Goal: Find specific page/section: Find specific page/section

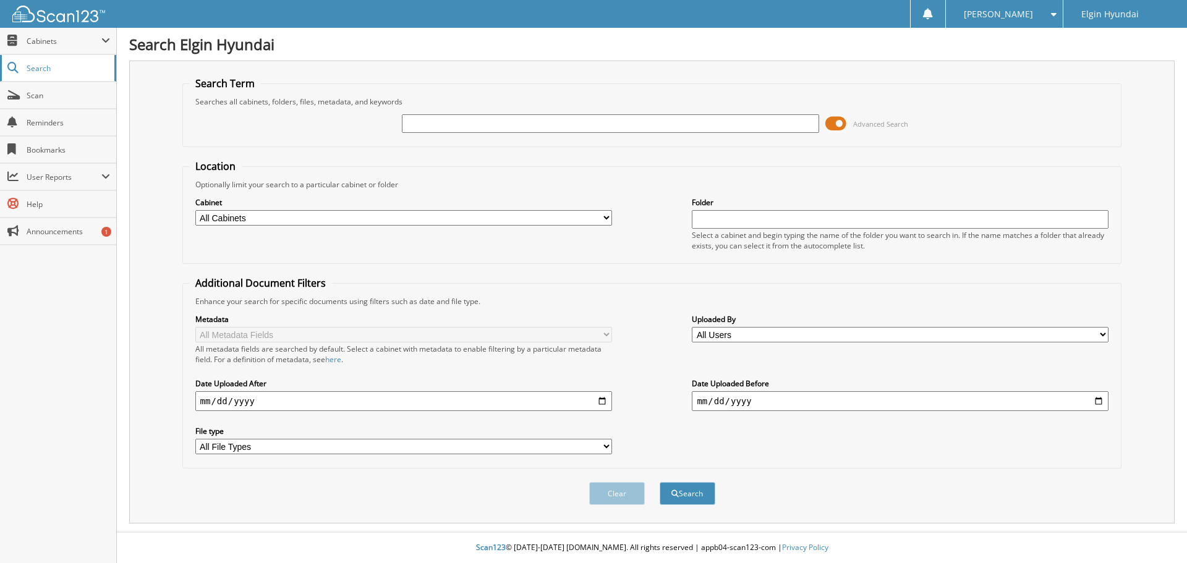
click at [41, 71] on span "Search" at bounding box center [68, 68] width 82 height 11
drag, startPoint x: 0, startPoint y: 0, endPoint x: 440, endPoint y: 122, distance: 457.0
click at [440, 122] on input "text" at bounding box center [610, 123] width 417 height 19
type input "H22971A"
click at [633, 495] on button "Clear" at bounding box center [617, 493] width 56 height 23
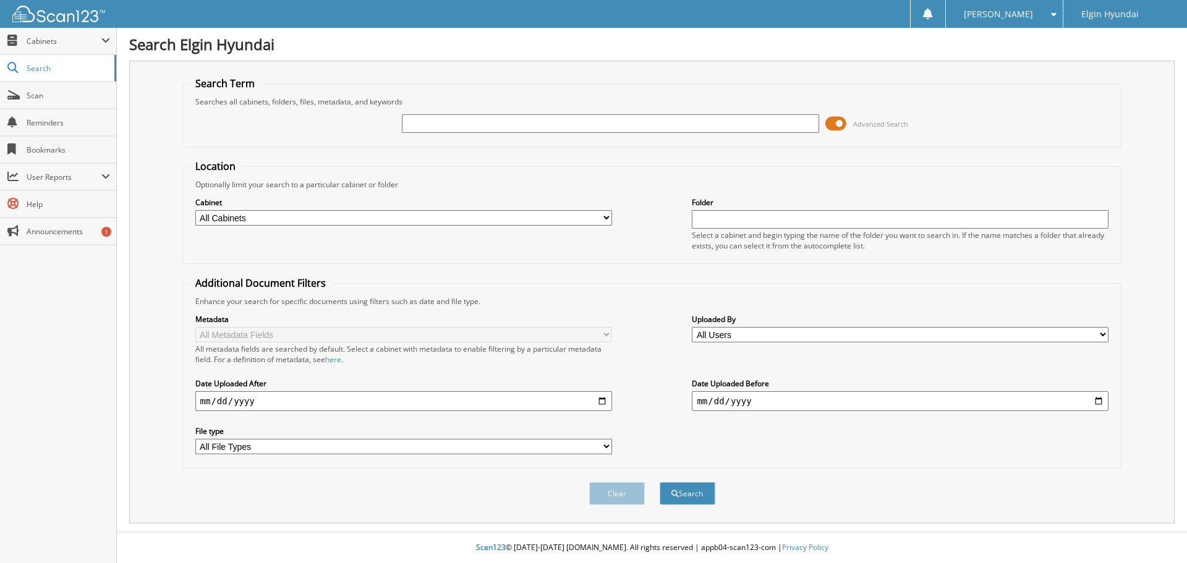
click at [531, 130] on input "text" at bounding box center [610, 123] width 417 height 19
paste input "H22971A"
type input "H22971A"
click at [698, 495] on button "Search" at bounding box center [688, 493] width 56 height 23
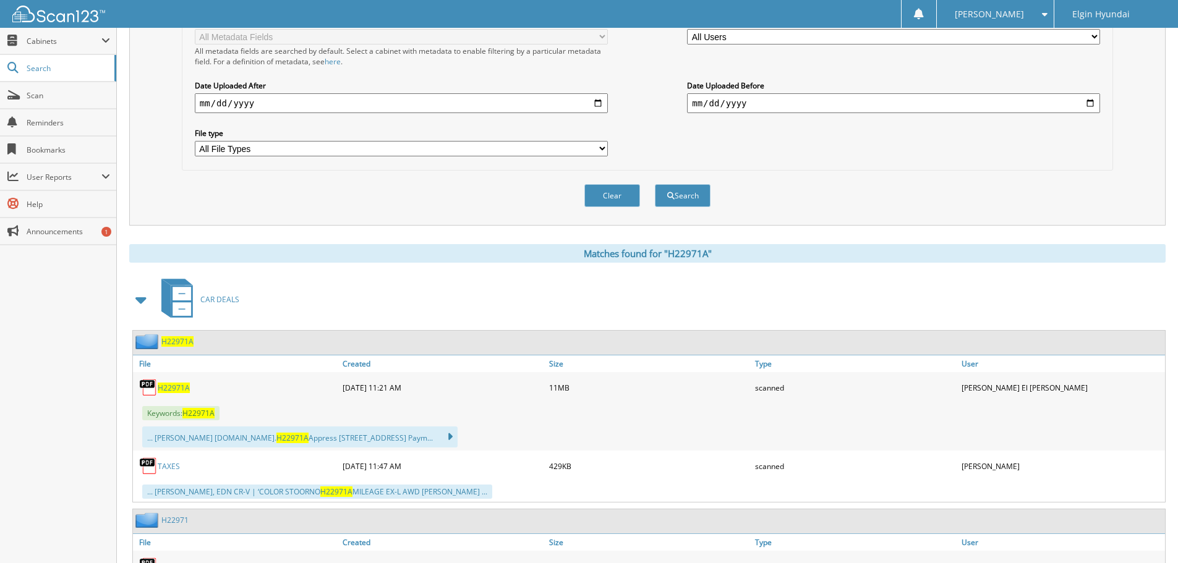
scroll to position [309, 0]
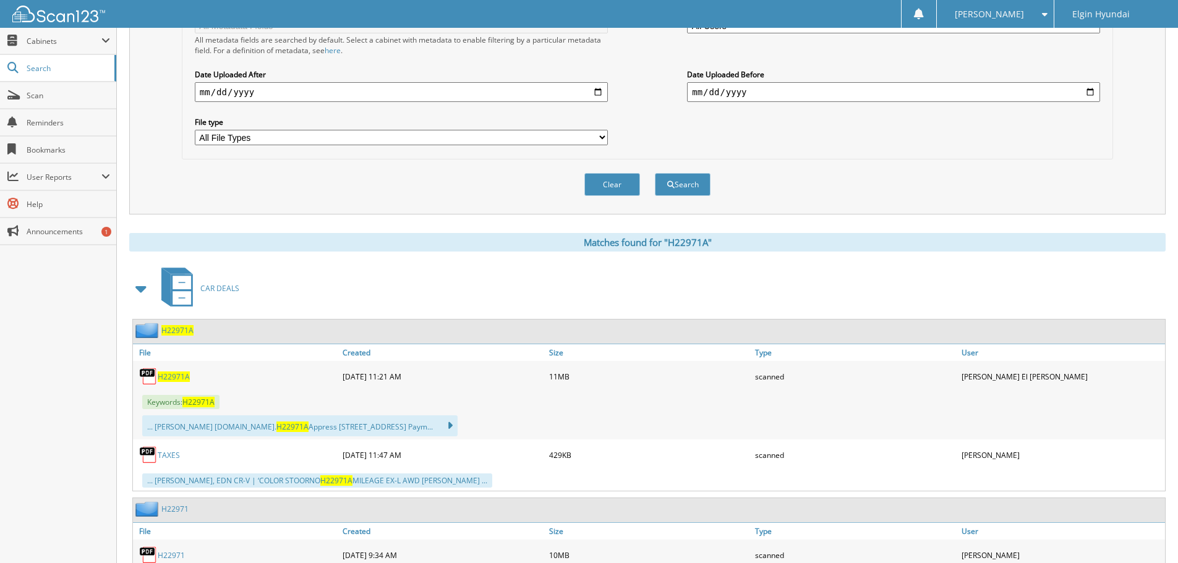
click at [177, 373] on span "H22971A" at bounding box center [174, 377] width 32 height 11
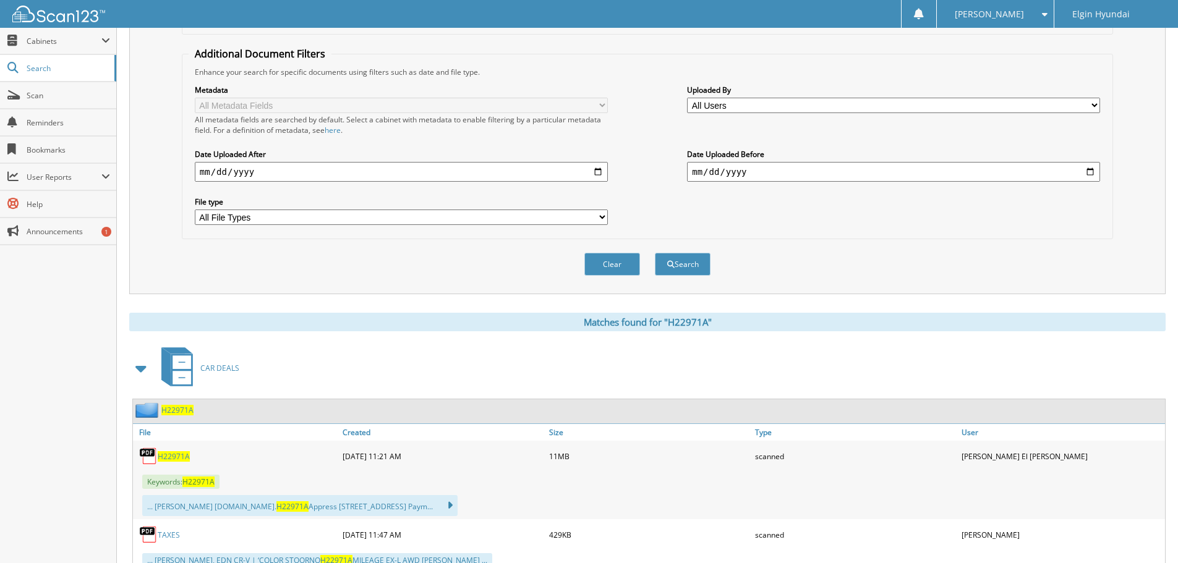
scroll to position [0, 0]
